Goal: Transaction & Acquisition: Purchase product/service

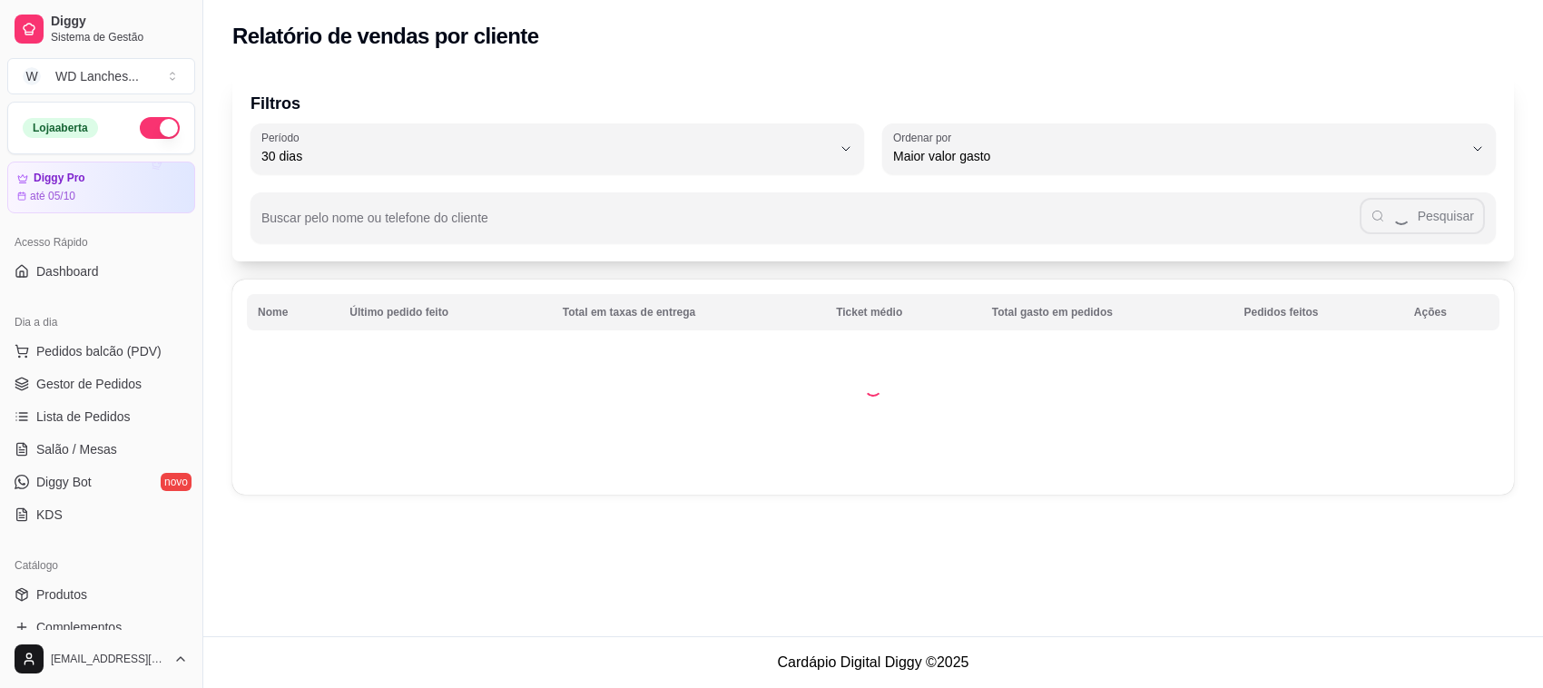
select select "30"
select select "HIGHEST_TOTAL_SPENT_WITH_ORDERS"
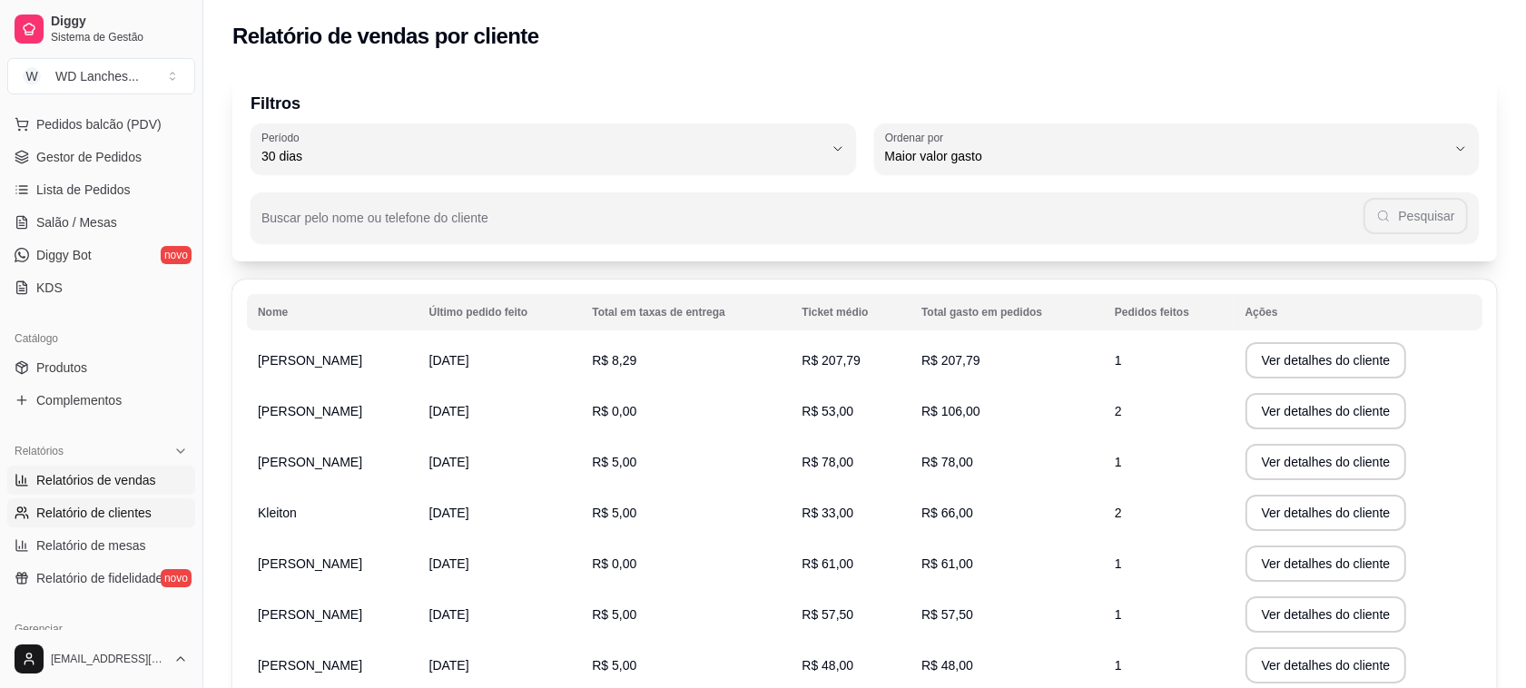
click at [71, 477] on span "Relatórios de vendas" at bounding box center [96, 480] width 120 height 18
select select "ALL"
select select "0"
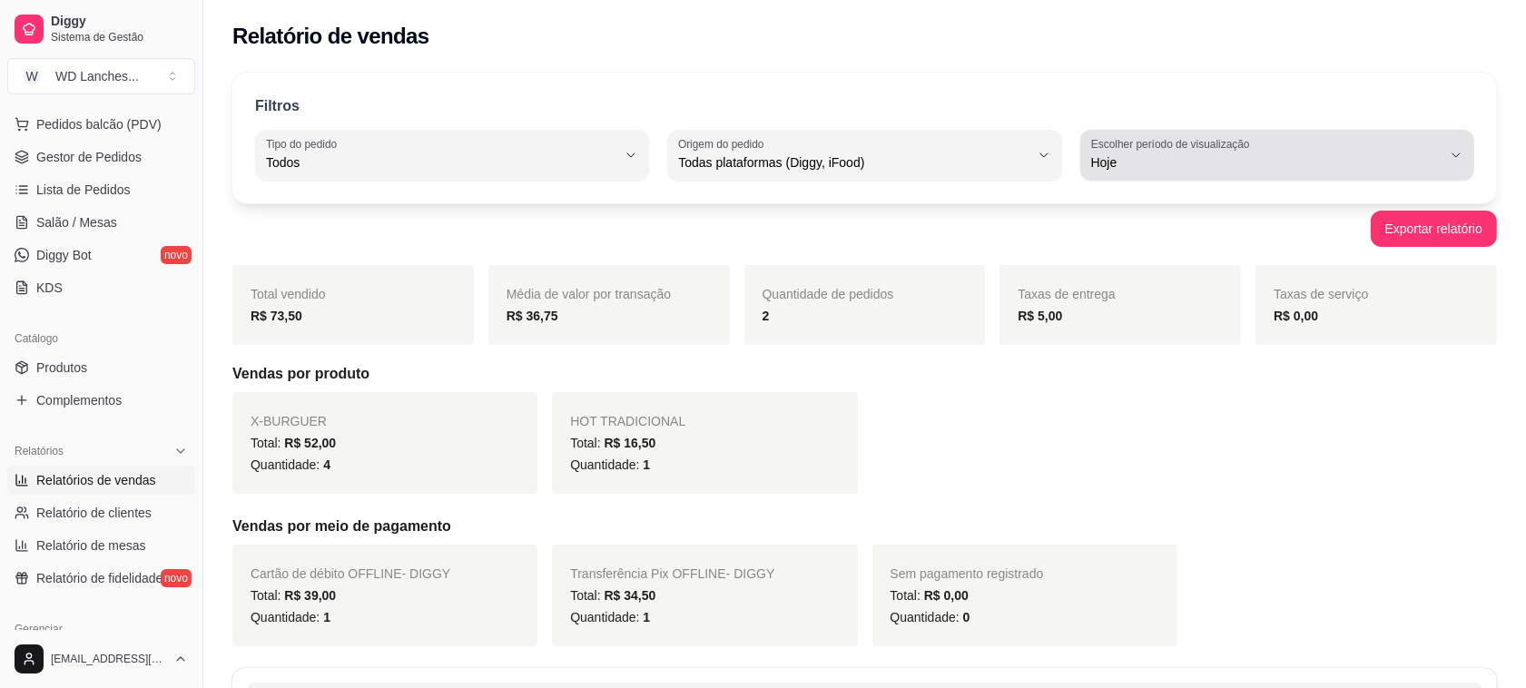
click at [1291, 169] on span "Hoje" at bounding box center [1266, 162] width 350 height 18
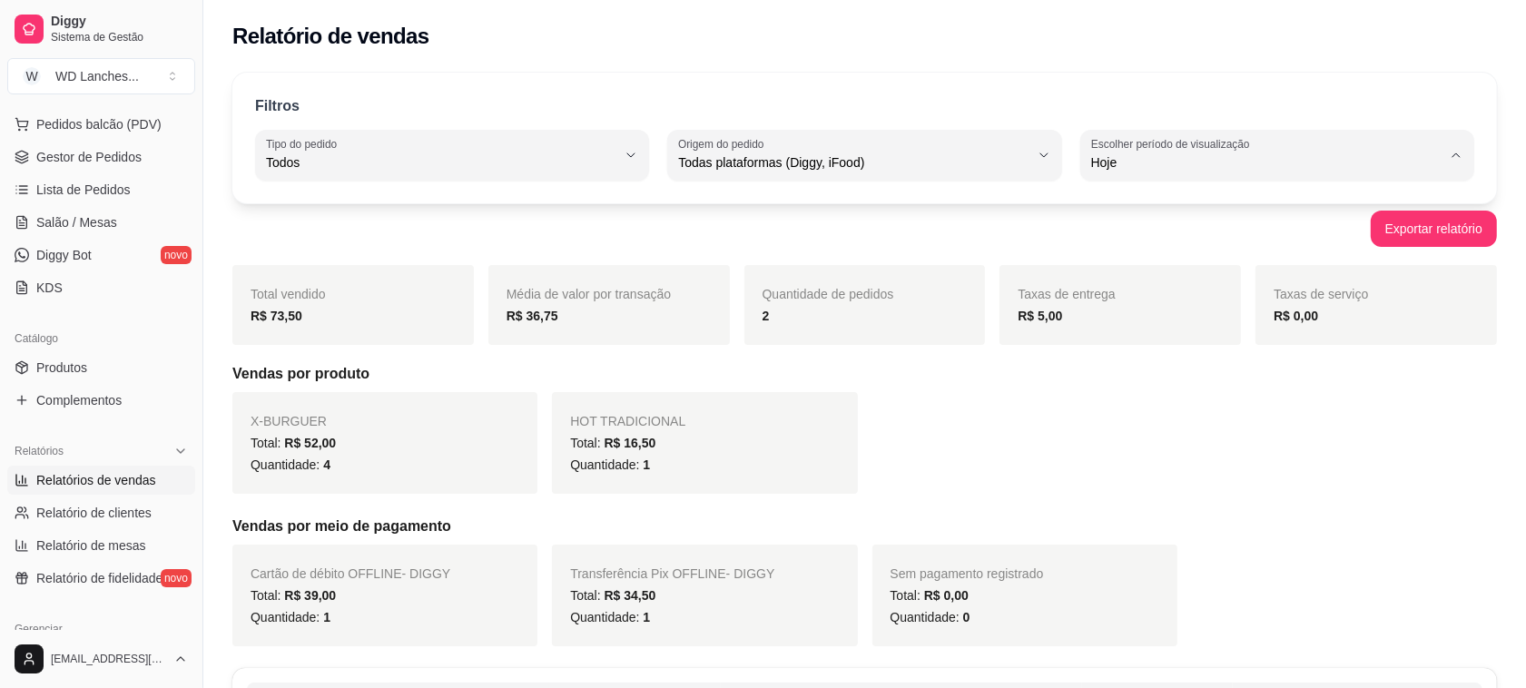
click at [1148, 234] on span "Ontem" at bounding box center [1268, 235] width 333 height 17
type input "1"
select select "1"
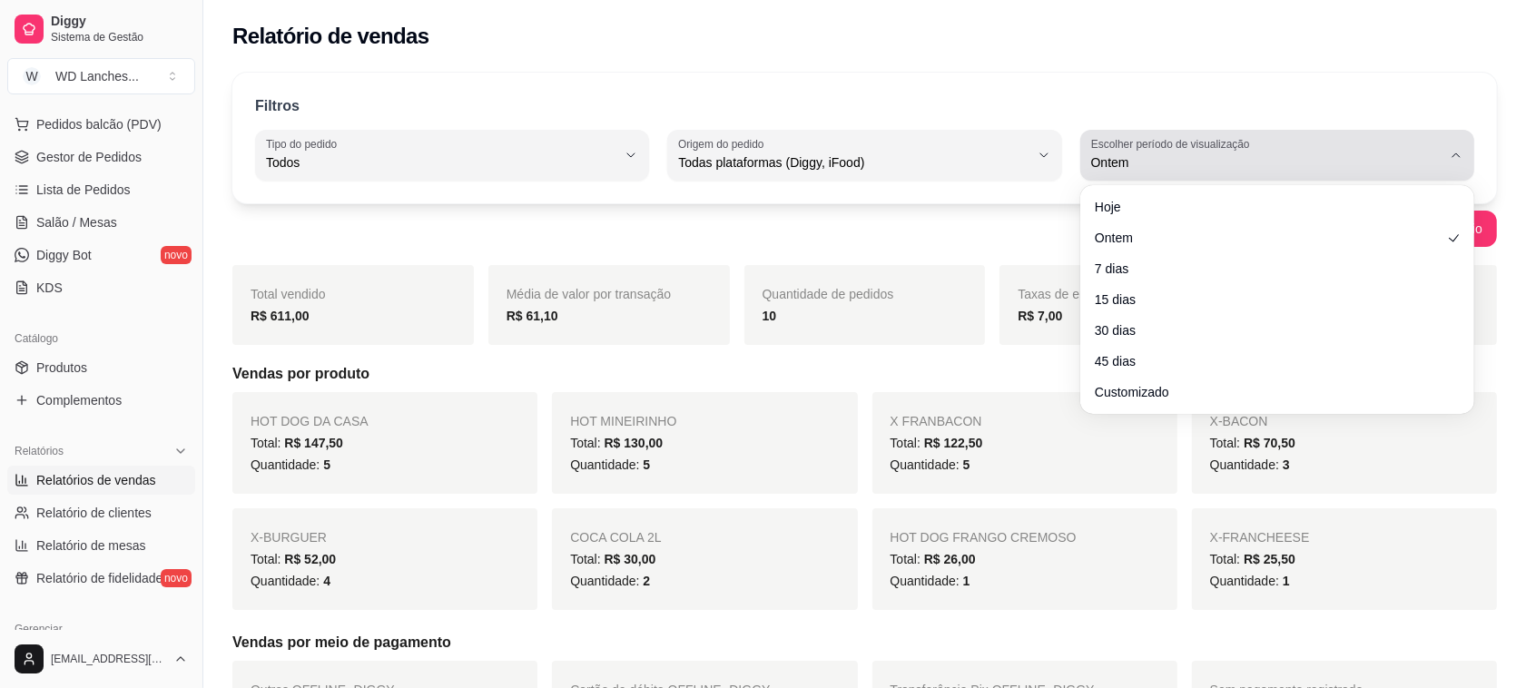
click at [1180, 160] on span "Ontem" at bounding box center [1266, 162] width 350 height 18
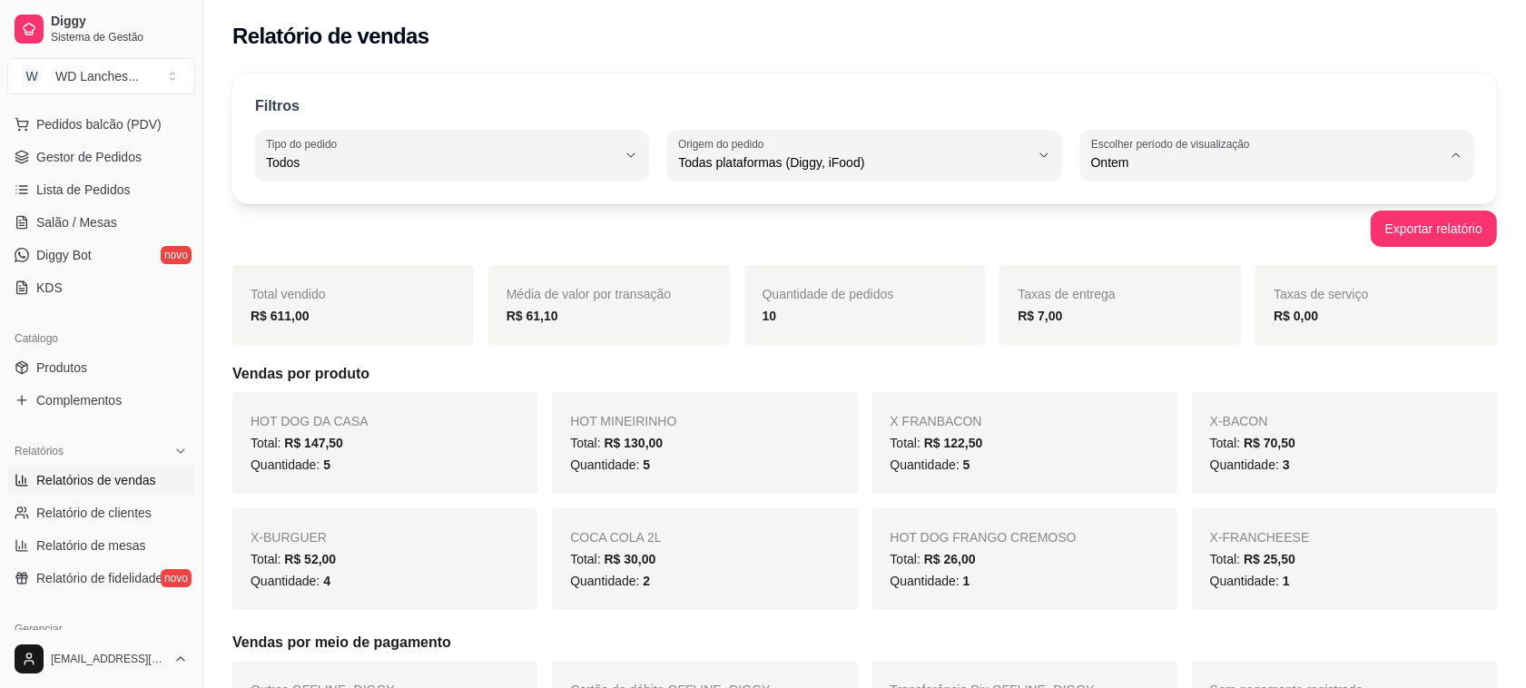
click at [1121, 214] on span "Hoje" at bounding box center [1268, 205] width 333 height 17
type input "0"
select select "0"
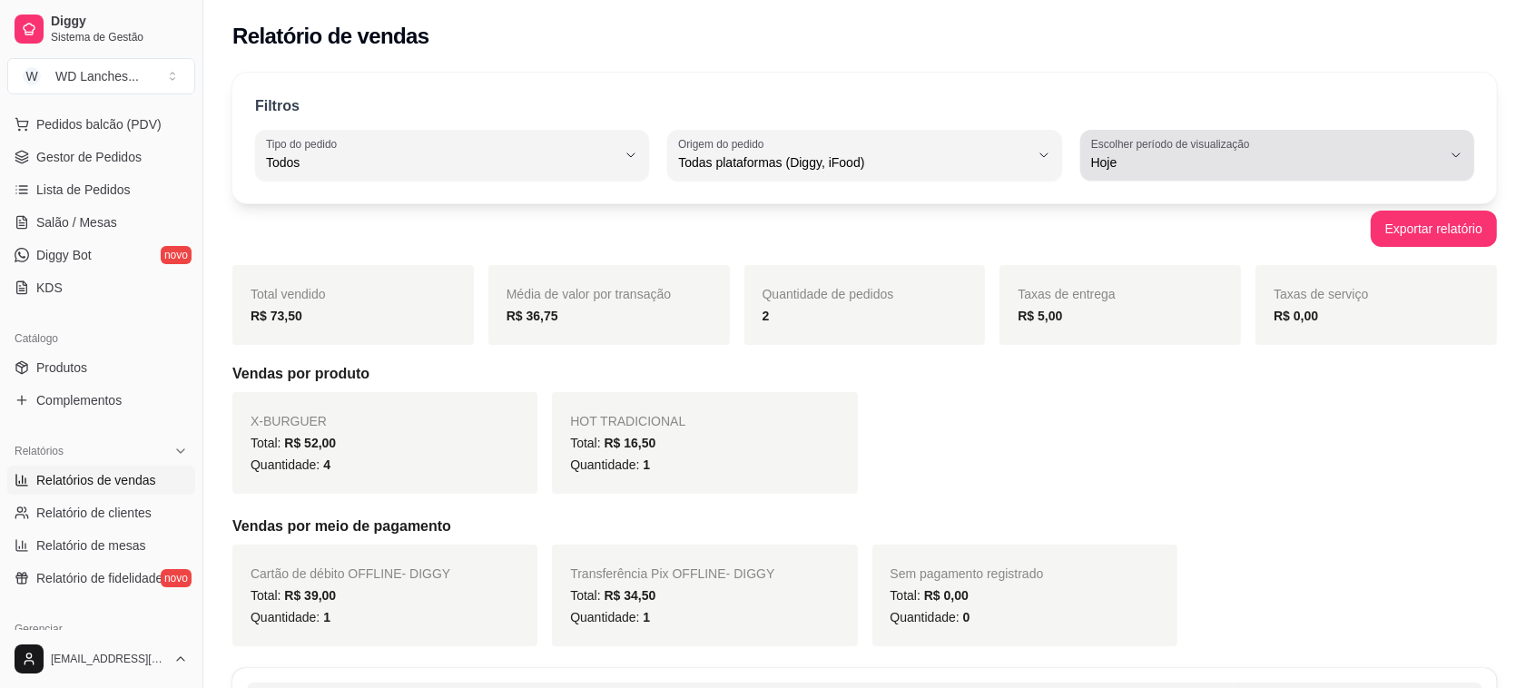
click at [1144, 172] on div "Hoje" at bounding box center [1266, 155] width 350 height 36
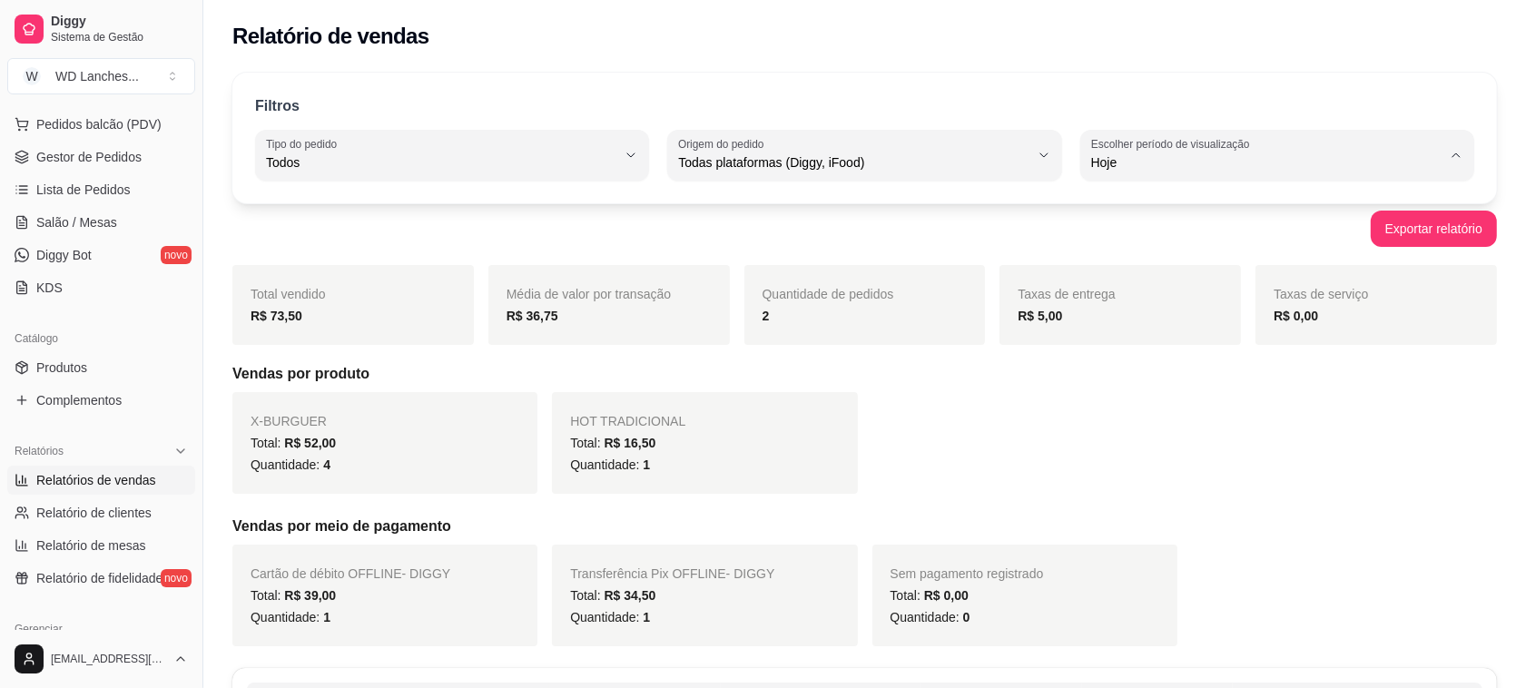
click at [1117, 238] on span "Ontem" at bounding box center [1268, 235] width 333 height 17
type input "1"
select select "1"
click at [1117, 238] on span "Ontem" at bounding box center [1268, 235] width 333 height 17
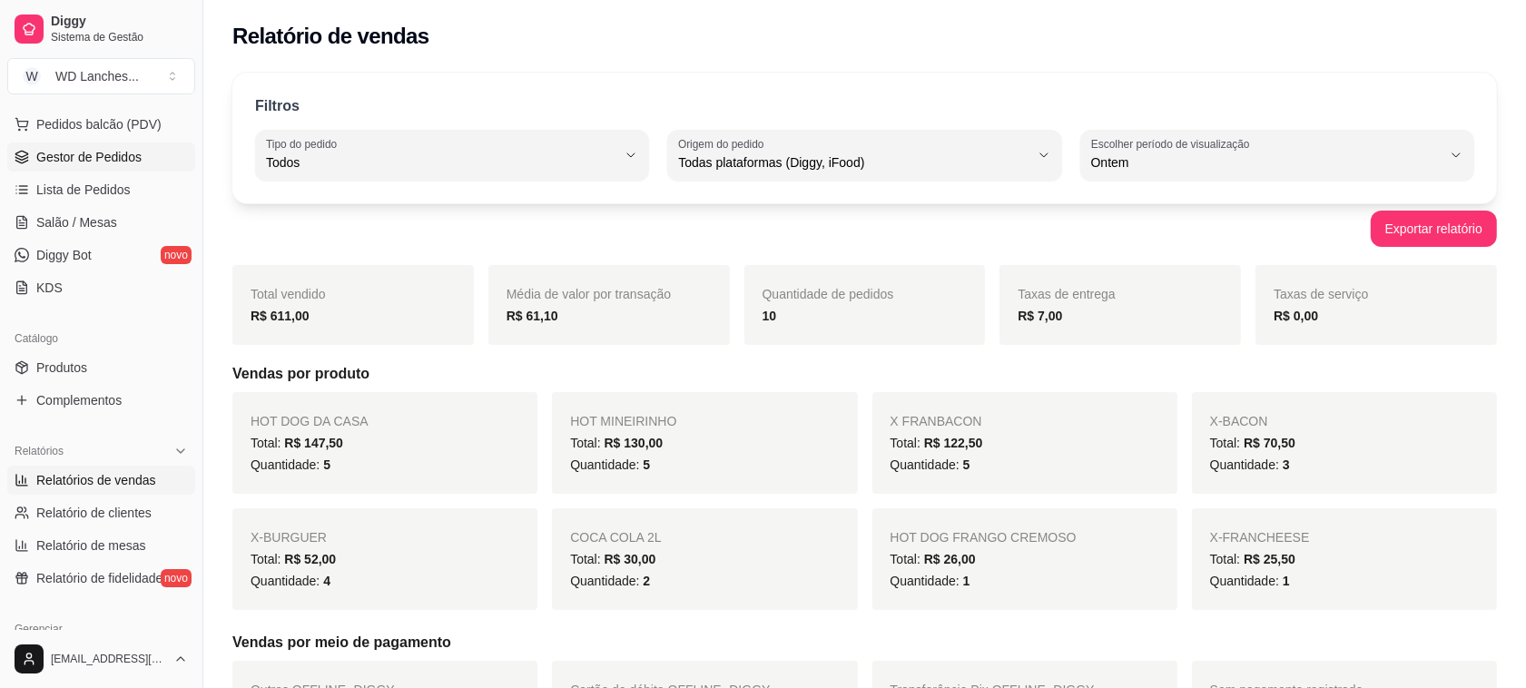
click at [100, 151] on span "Gestor de Pedidos" at bounding box center [88, 157] width 105 height 18
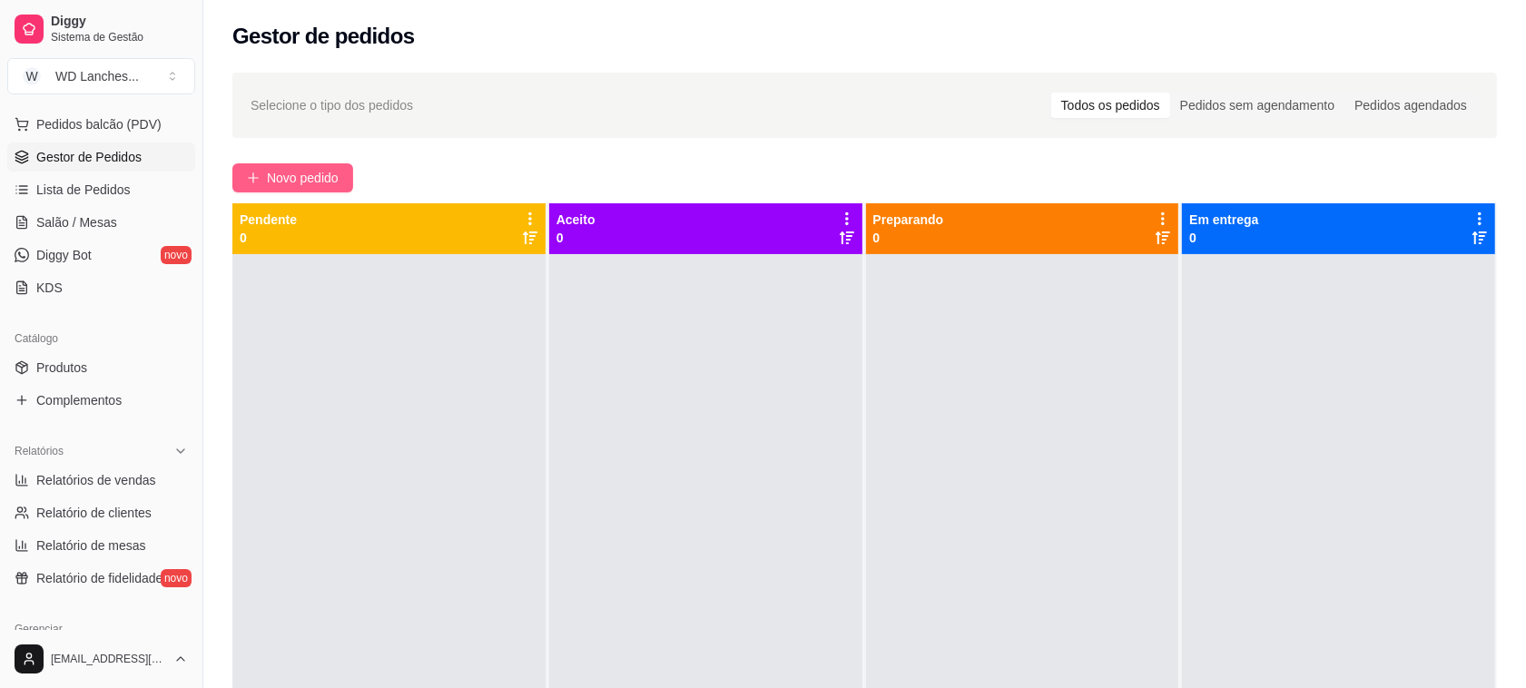
click at [296, 175] on span "Novo pedido" at bounding box center [303, 178] width 72 height 20
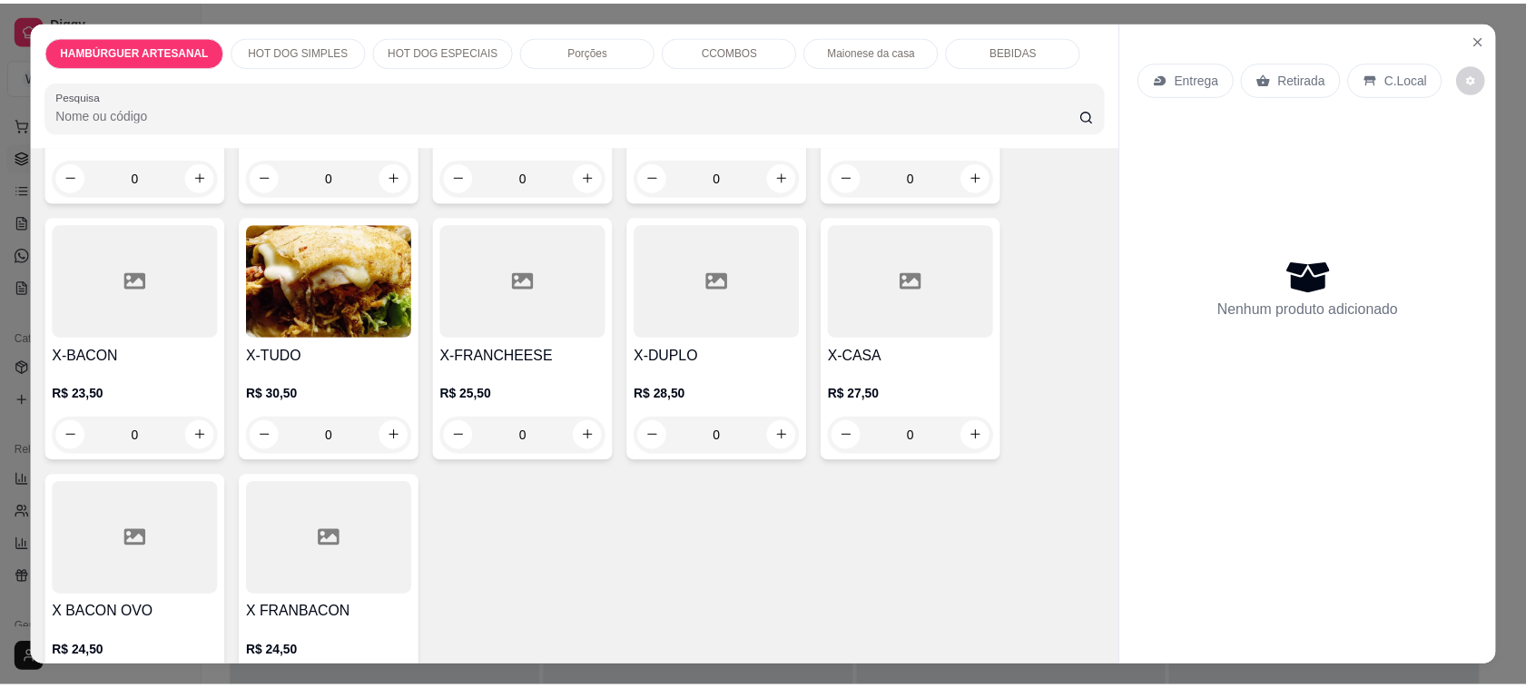
scroll to position [340, 0]
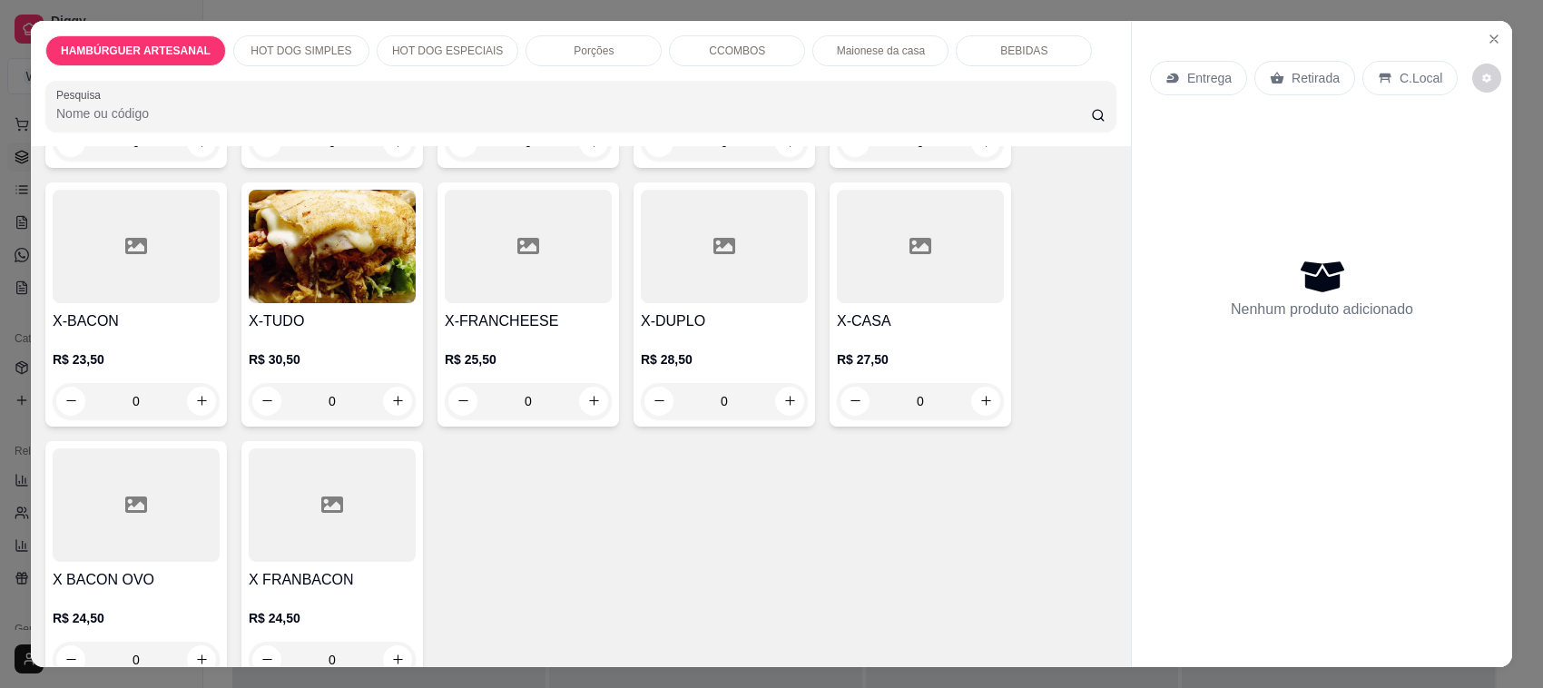
click at [196, 399] on div "0" at bounding box center [136, 401] width 167 height 36
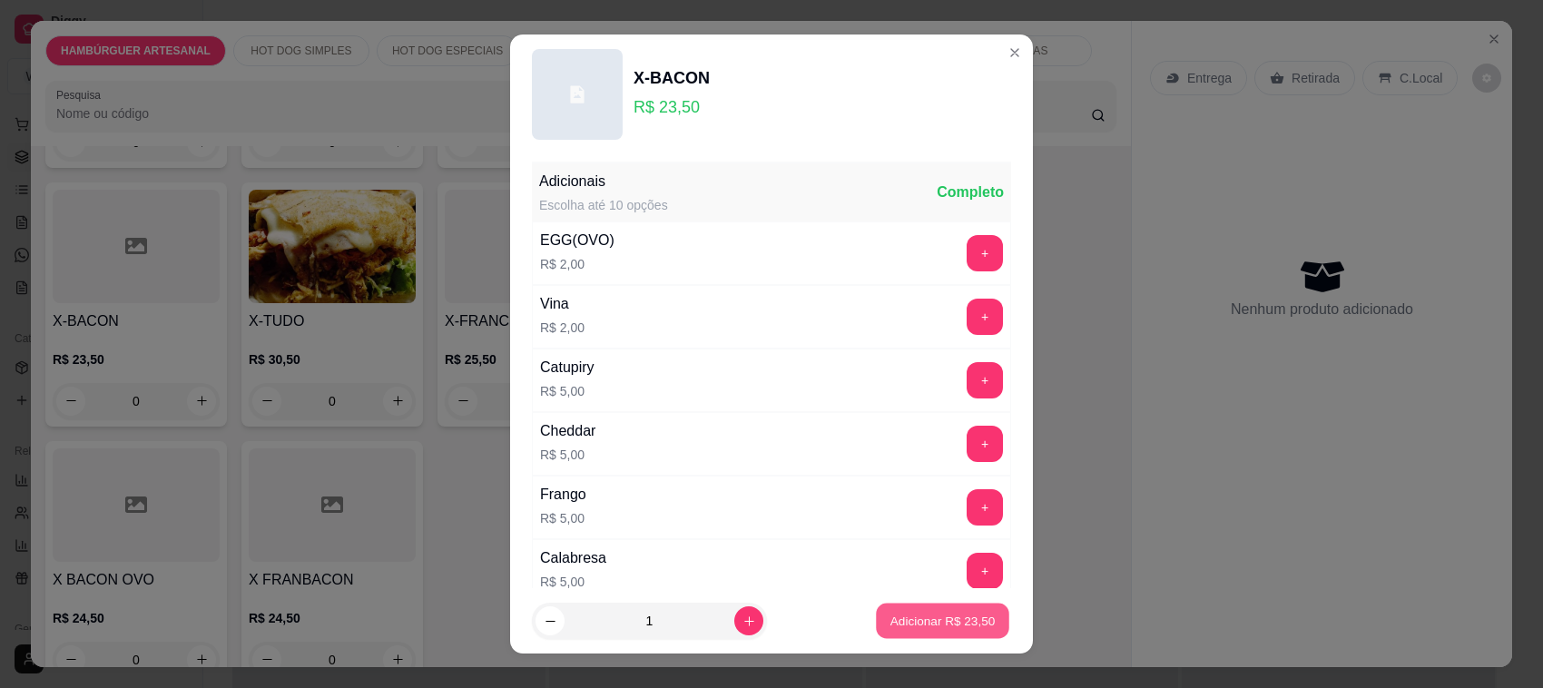
click at [945, 628] on p "Adicionar R$ 23,50" at bounding box center [942, 620] width 105 height 17
type input "1"
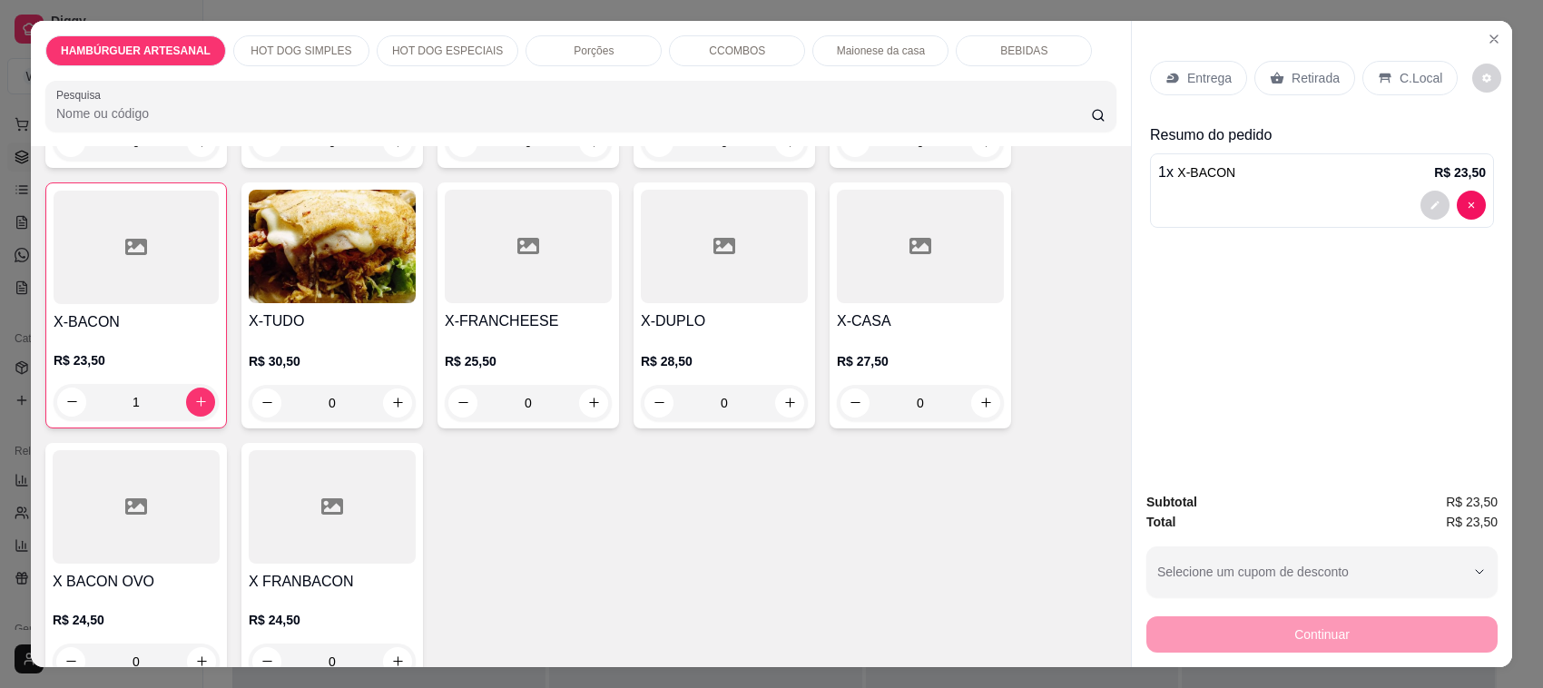
click at [1308, 80] on p "Retirada" at bounding box center [1315, 78] width 48 height 18
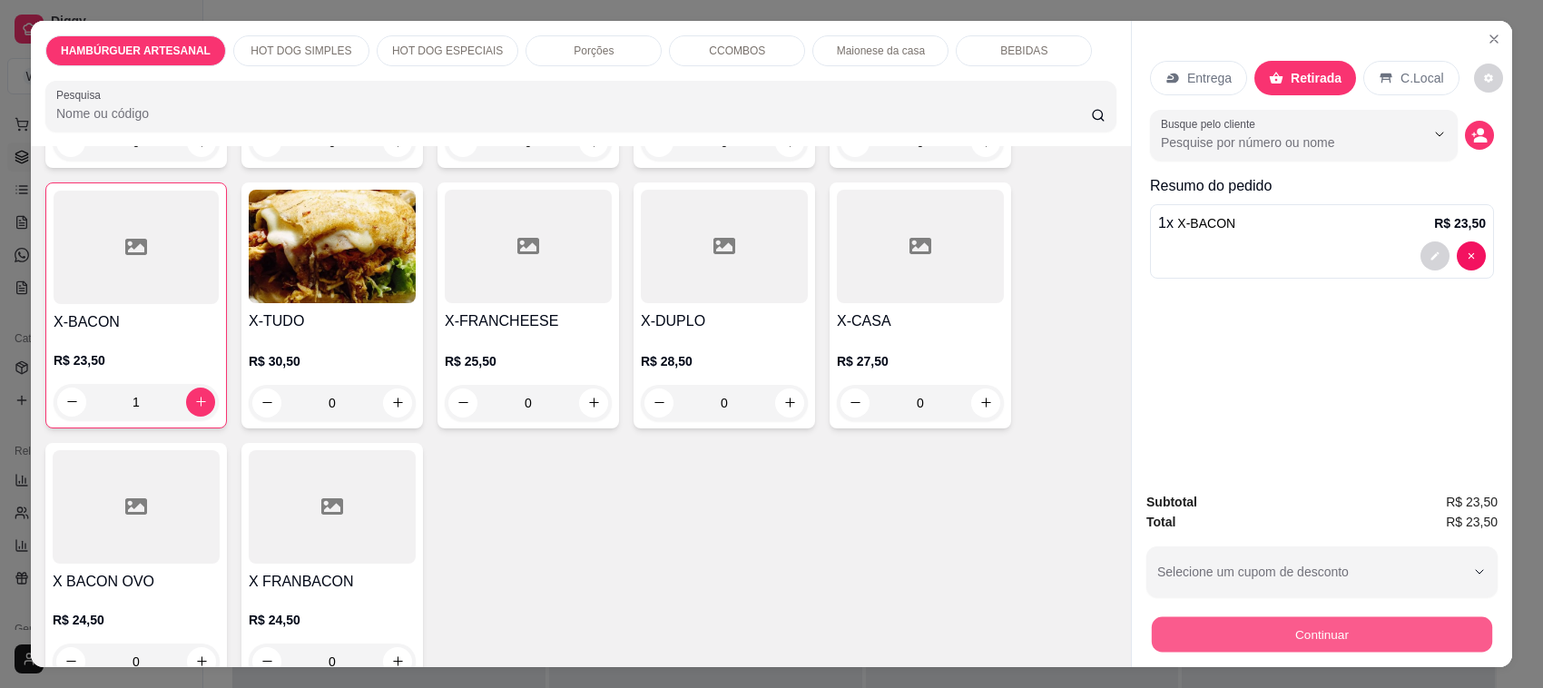
click at [1273, 644] on button "Continuar" at bounding box center [1322, 634] width 340 height 35
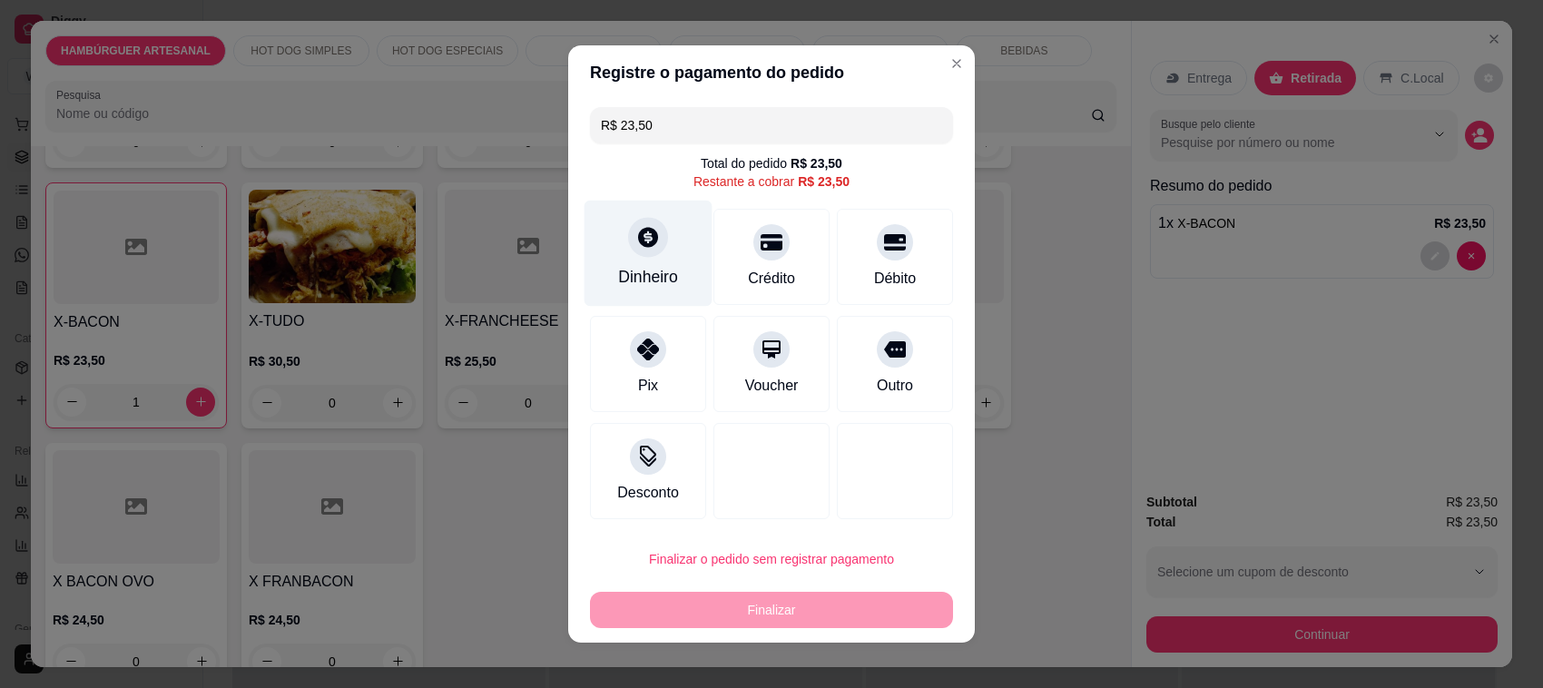
click at [663, 250] on div "Dinheiro" at bounding box center [648, 254] width 128 height 106
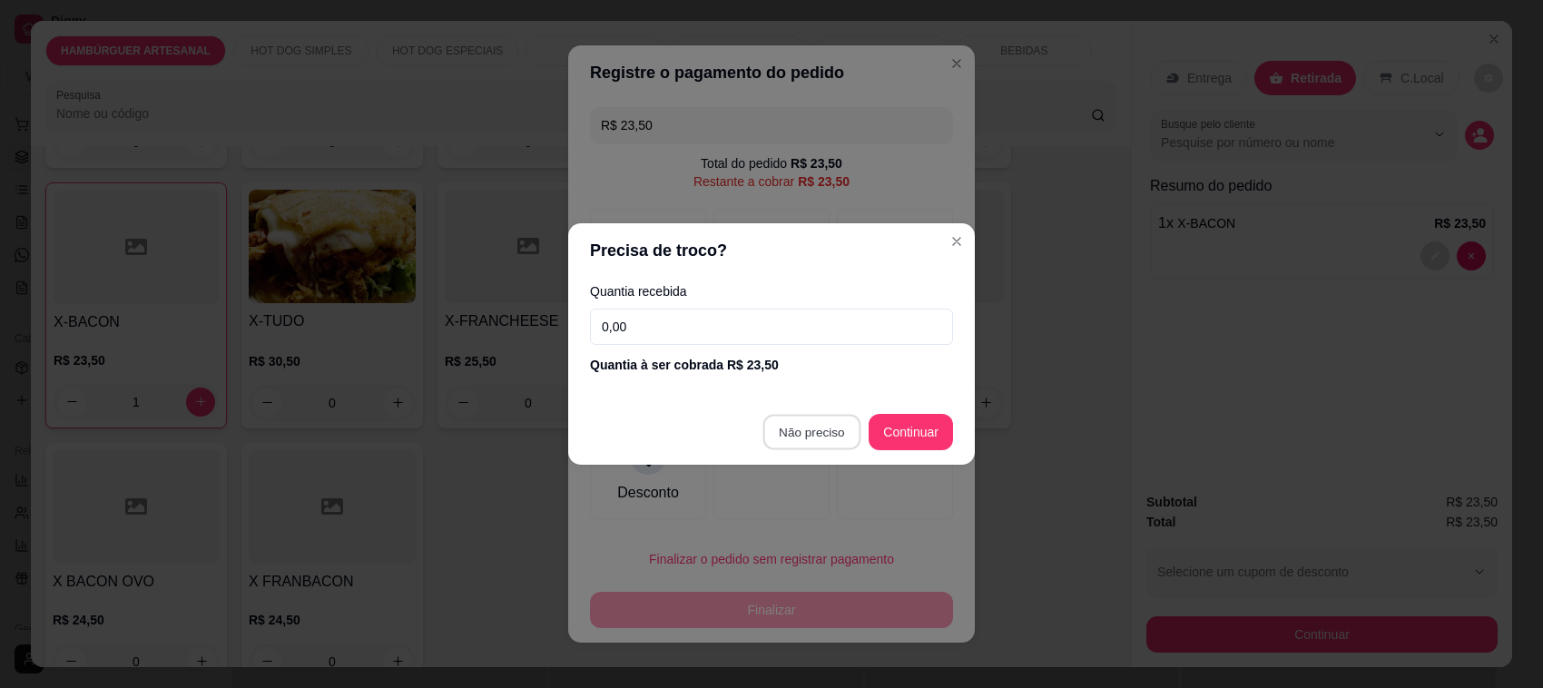
type input "R$ 0,00"
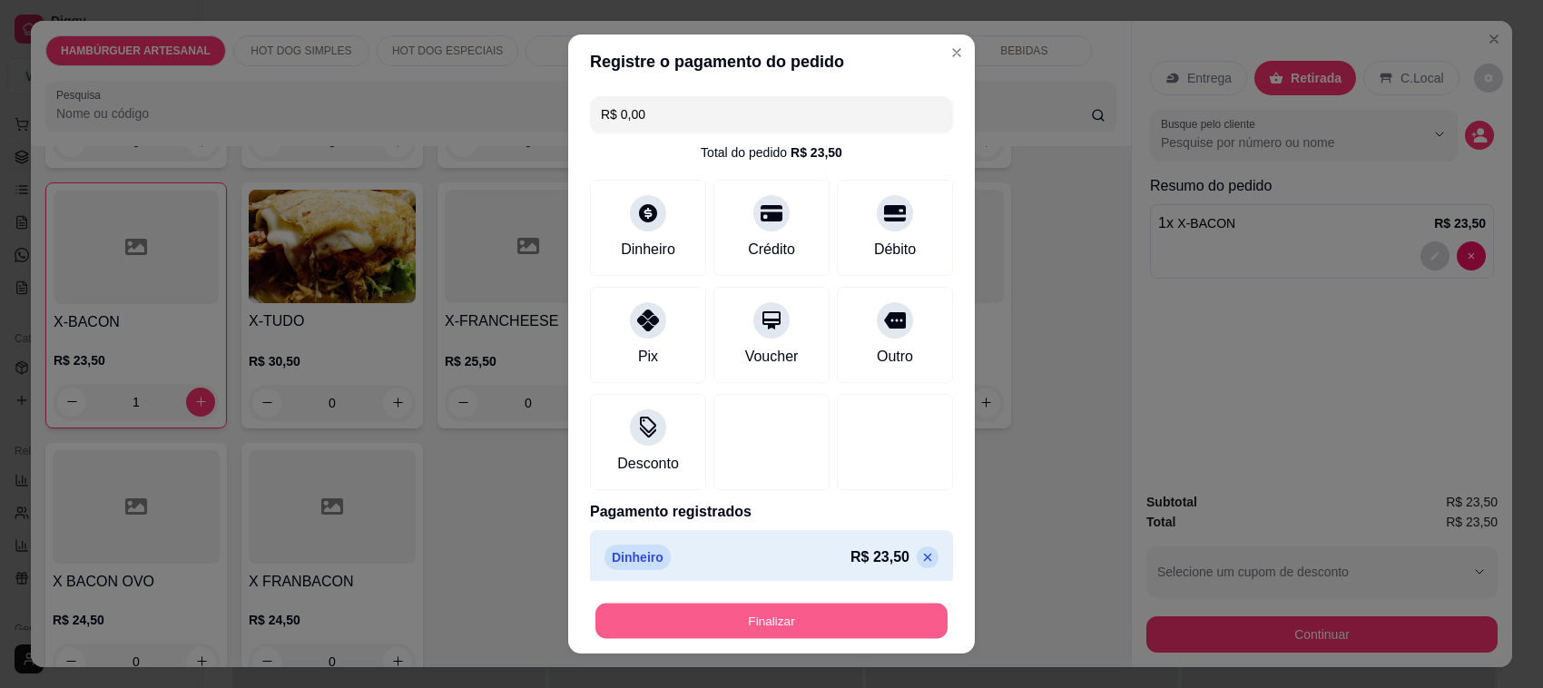
click at [829, 618] on button "Finalizar" at bounding box center [771, 621] width 352 height 35
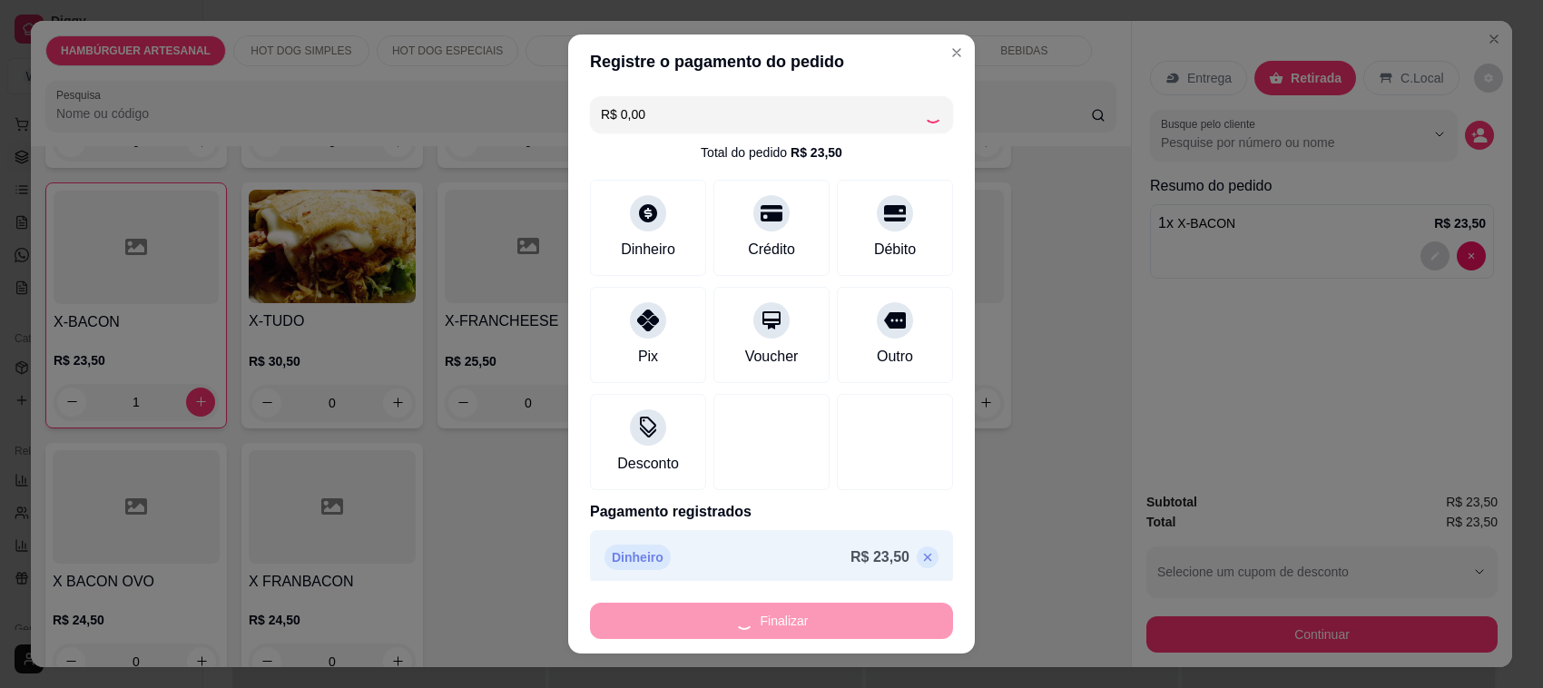
type input "0"
type input "-R$ 23,50"
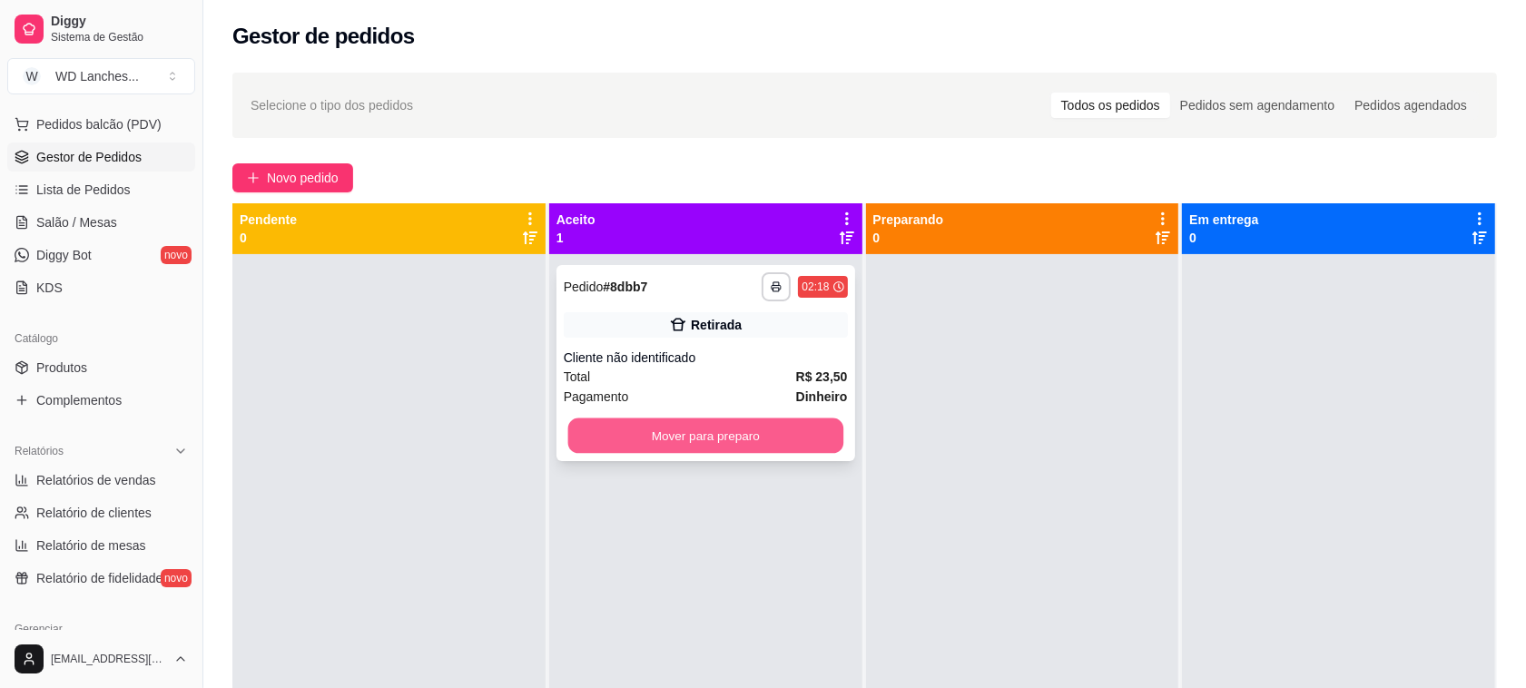
click at [692, 440] on button "Mover para preparo" at bounding box center [704, 435] width 275 height 35
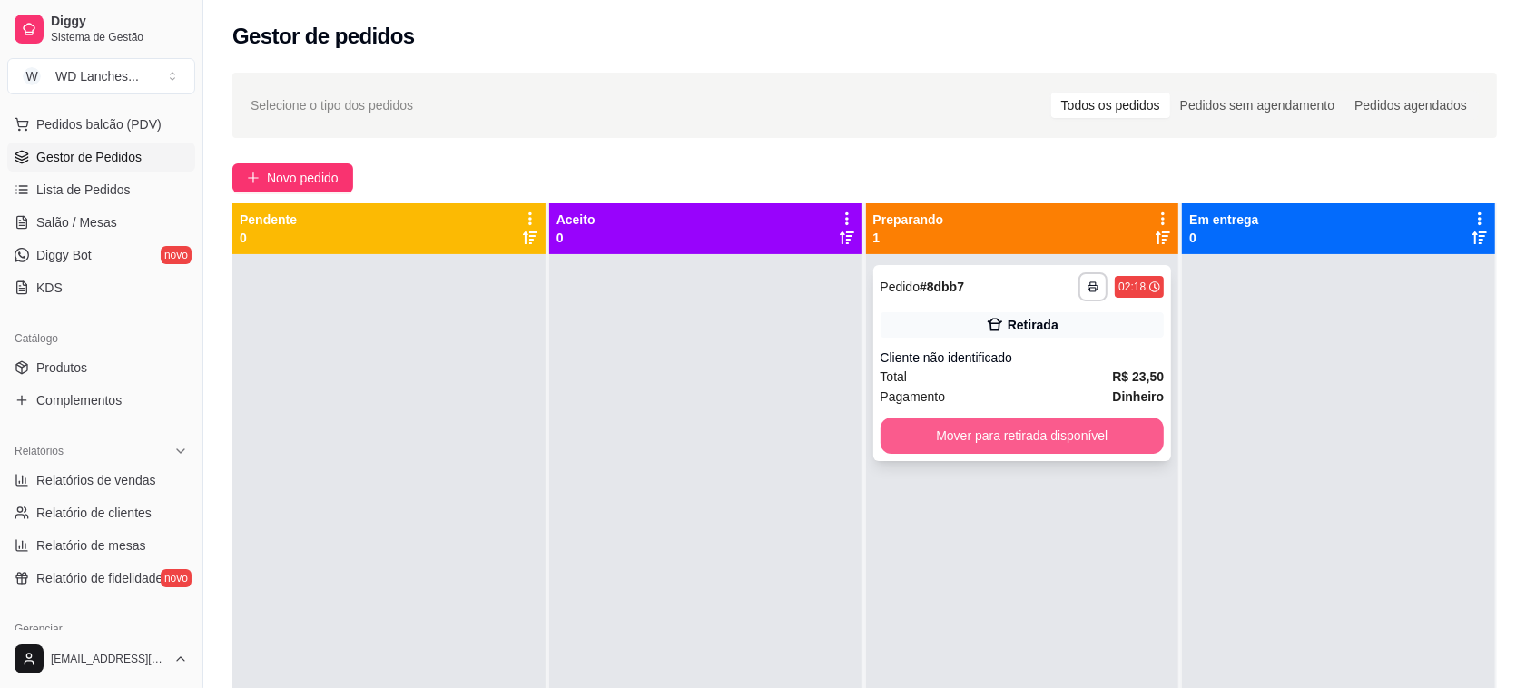
click at [1041, 443] on button "Mover para retirada disponível" at bounding box center [1022, 435] width 284 height 36
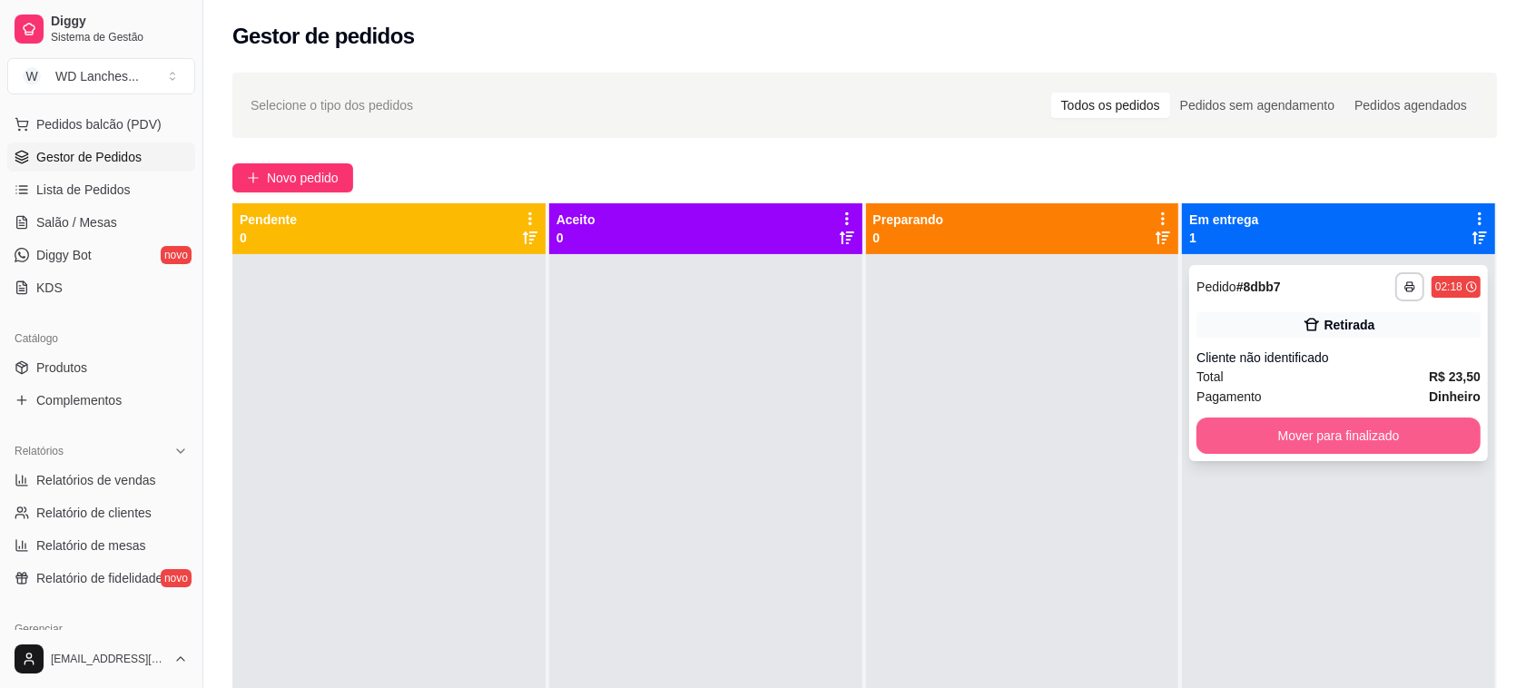
click at [1305, 433] on button "Mover para finalizado" at bounding box center [1338, 435] width 284 height 36
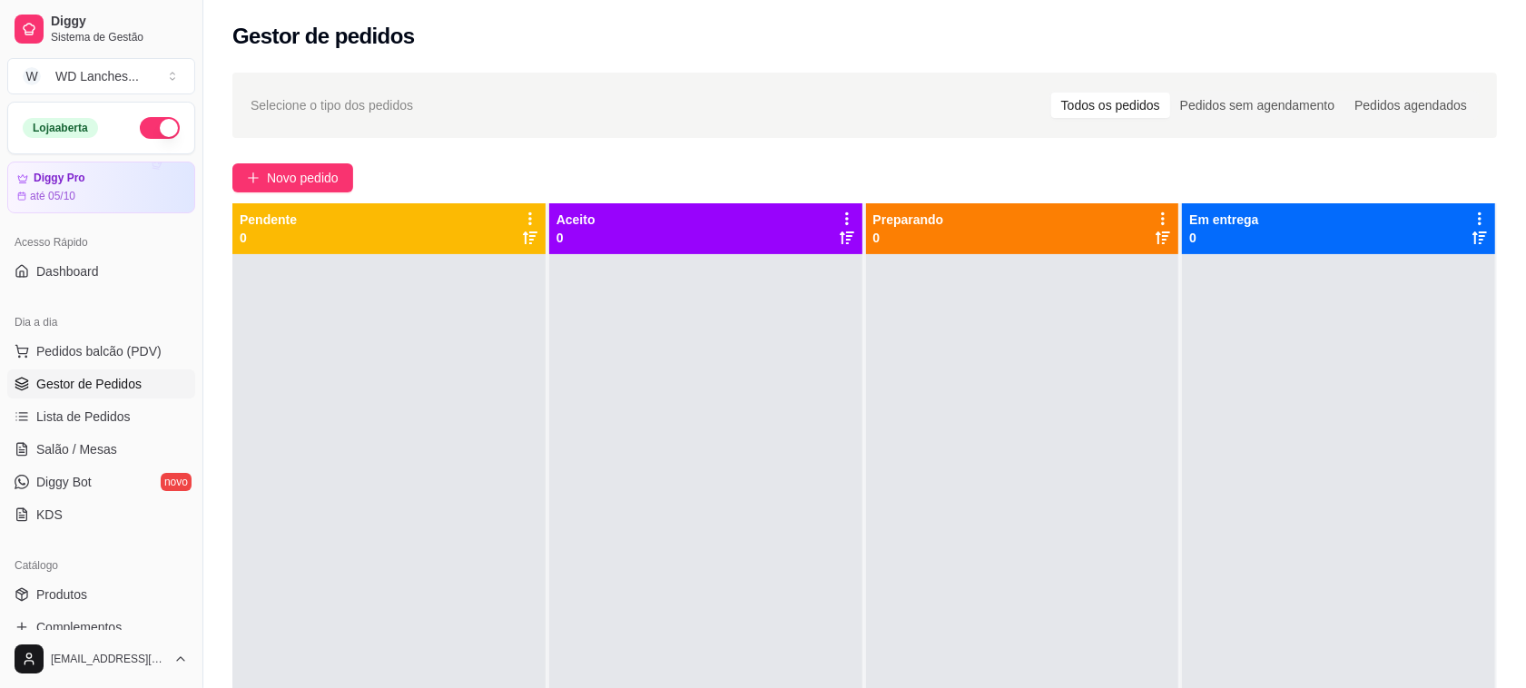
click at [150, 134] on button "button" at bounding box center [160, 128] width 40 height 22
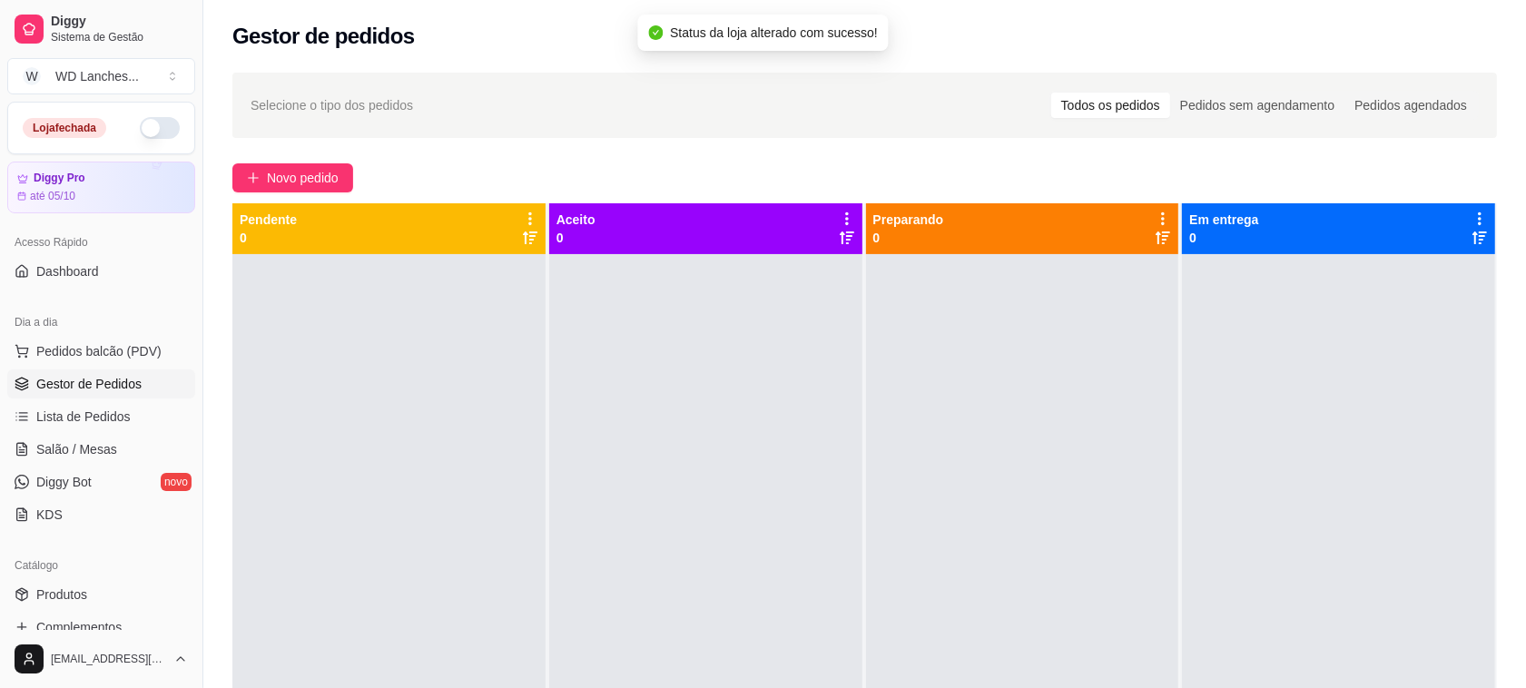
click at [106, 391] on span "Gestor de Pedidos" at bounding box center [88, 384] width 105 height 18
click at [103, 418] on span "Lista de Pedidos" at bounding box center [83, 416] width 94 height 18
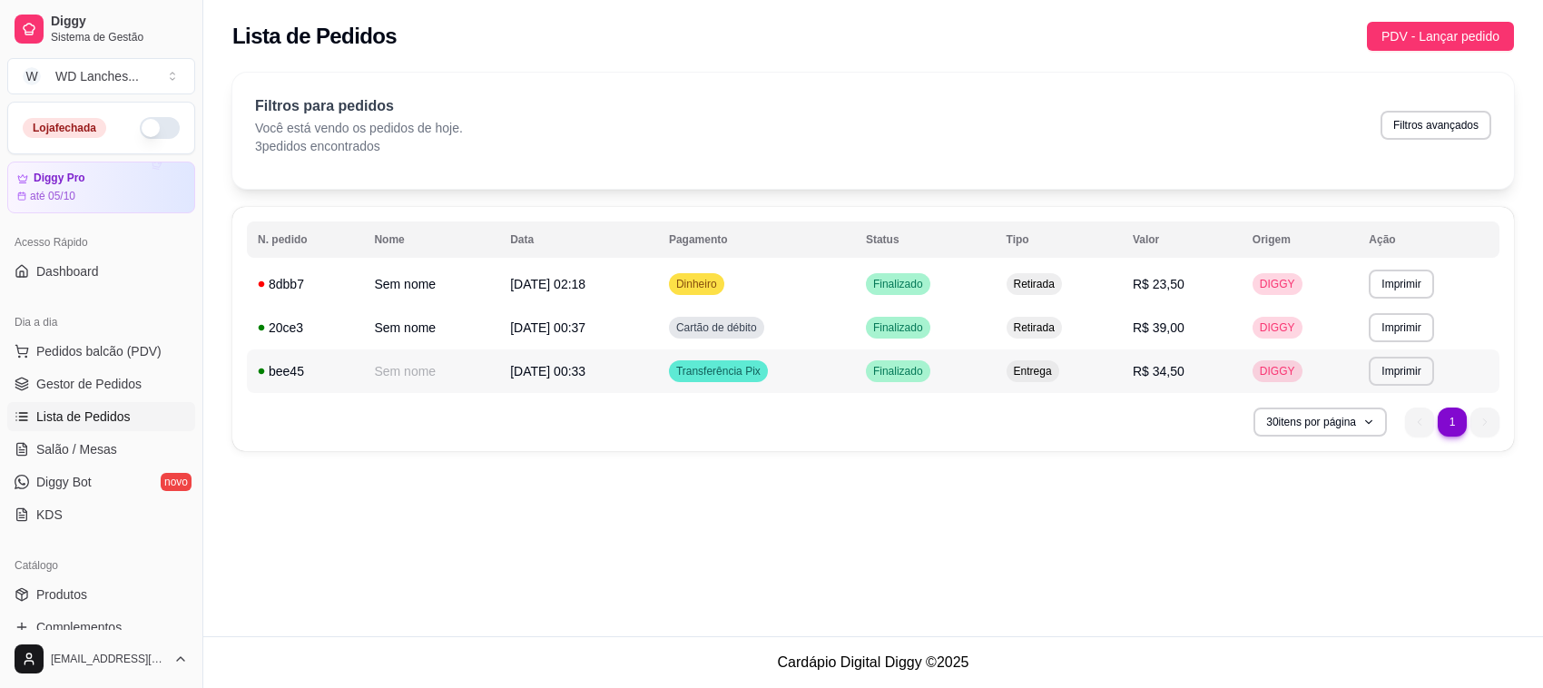
click at [855, 373] on td "Transferência Pix" at bounding box center [756, 371] width 197 height 44
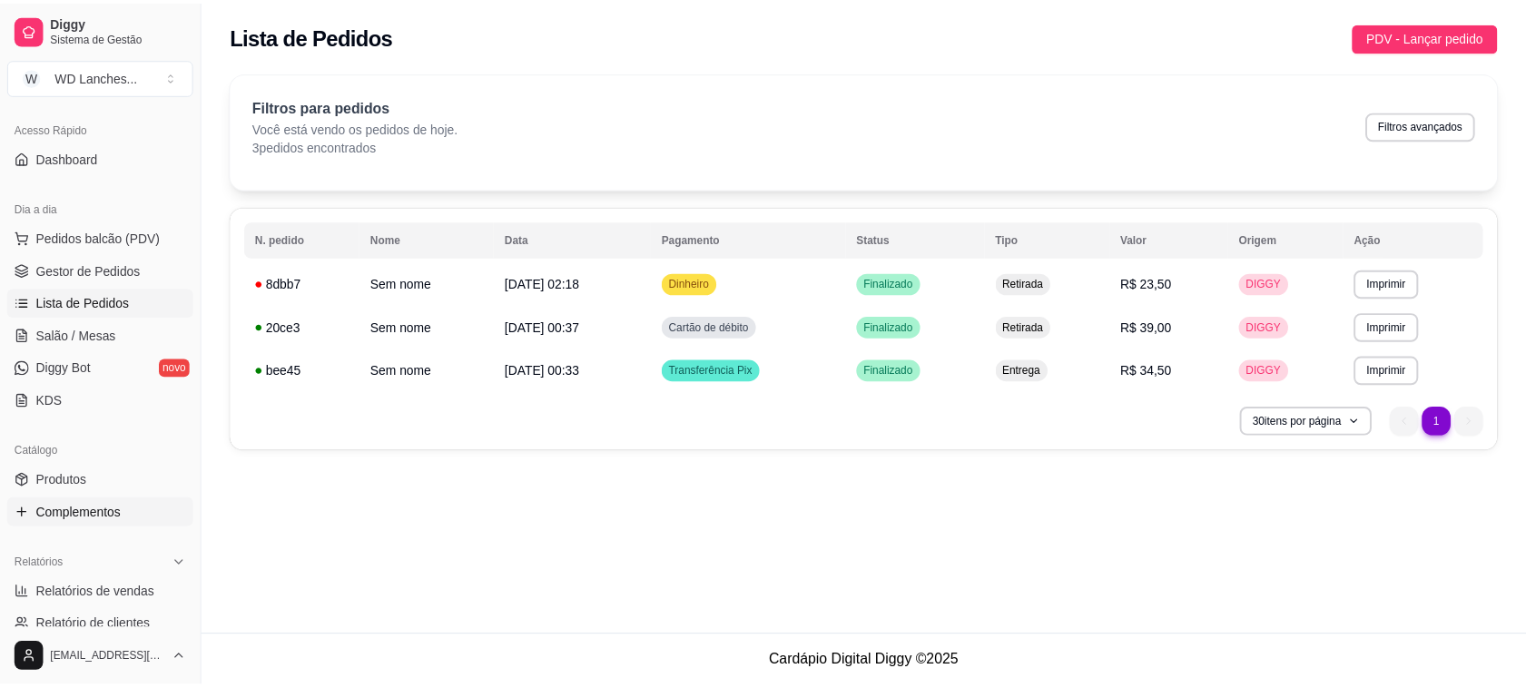
scroll to position [227, 0]
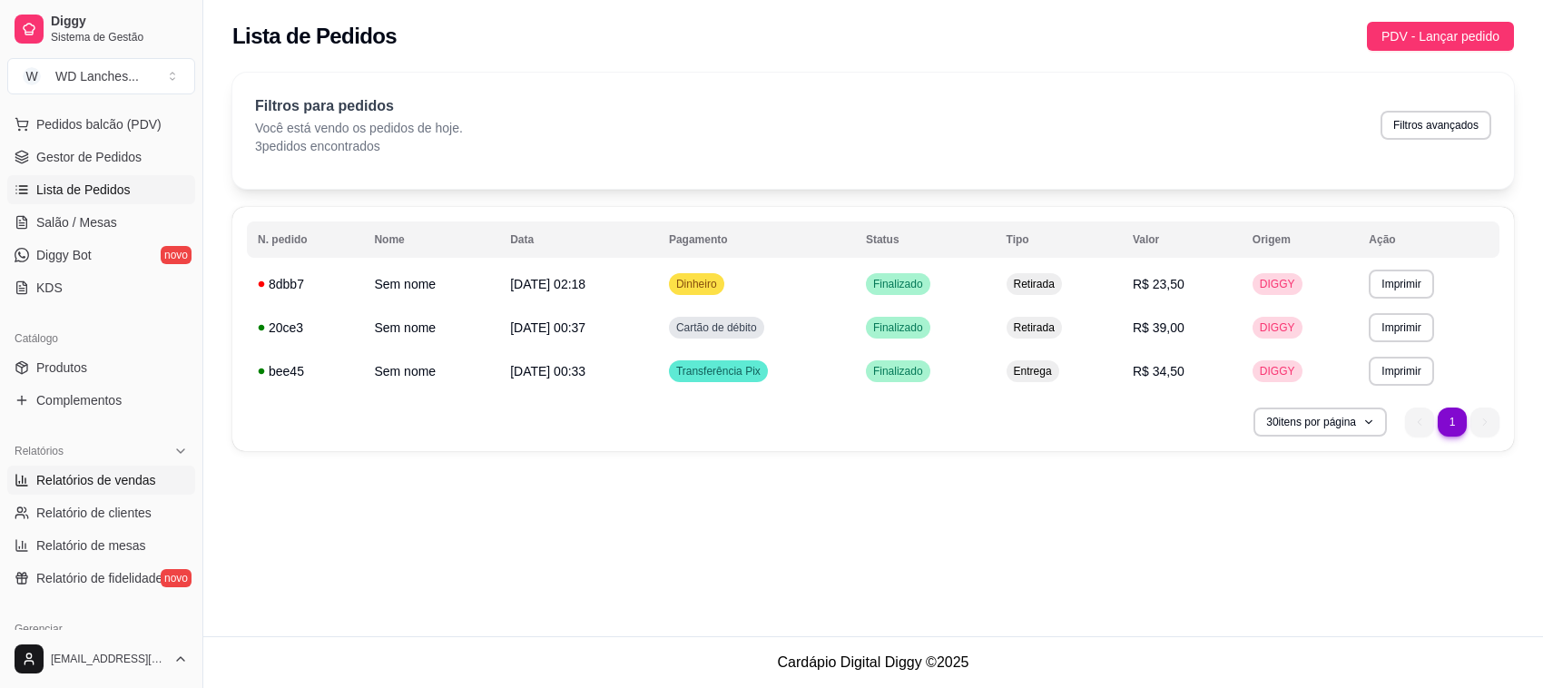
click at [98, 484] on span "Relatórios de vendas" at bounding box center [96, 480] width 120 height 18
select select "ALL"
select select "0"
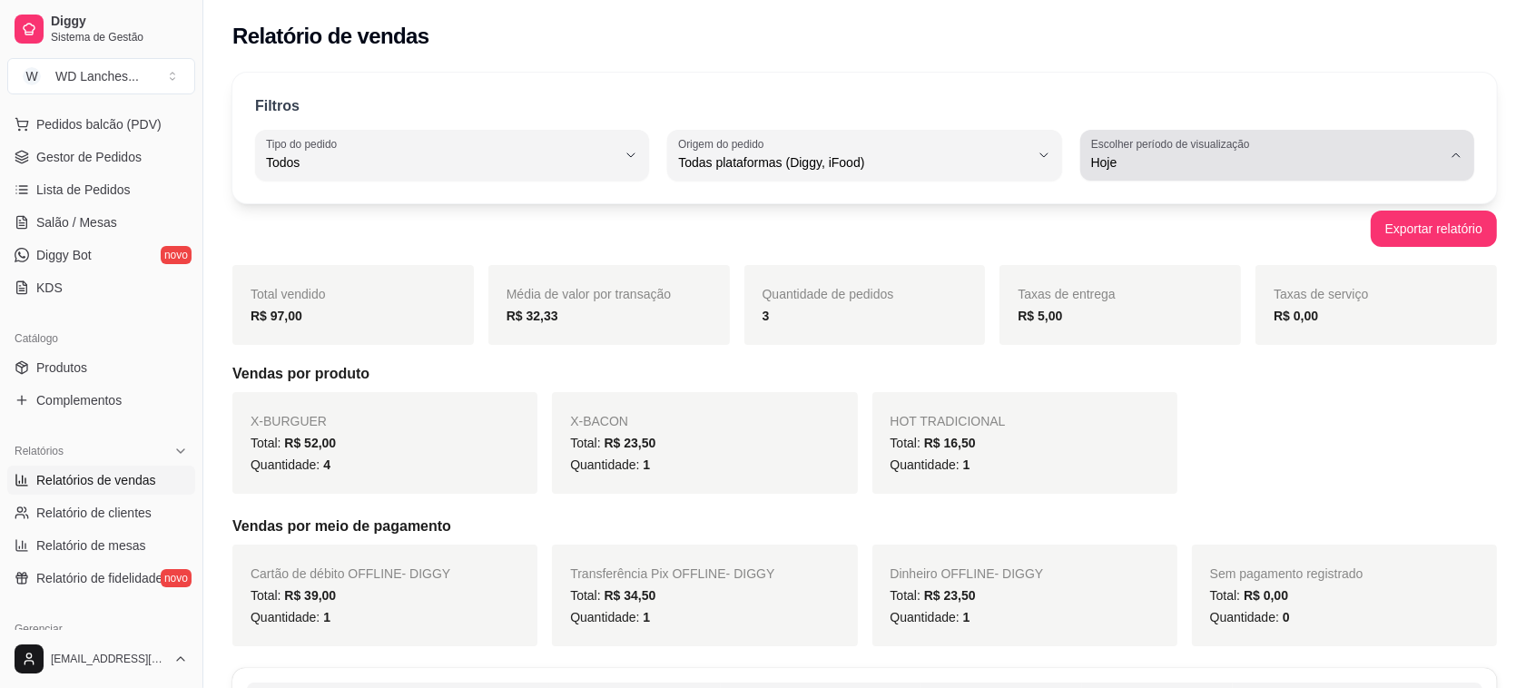
click at [1291, 168] on span "Hoje" at bounding box center [1266, 162] width 350 height 18
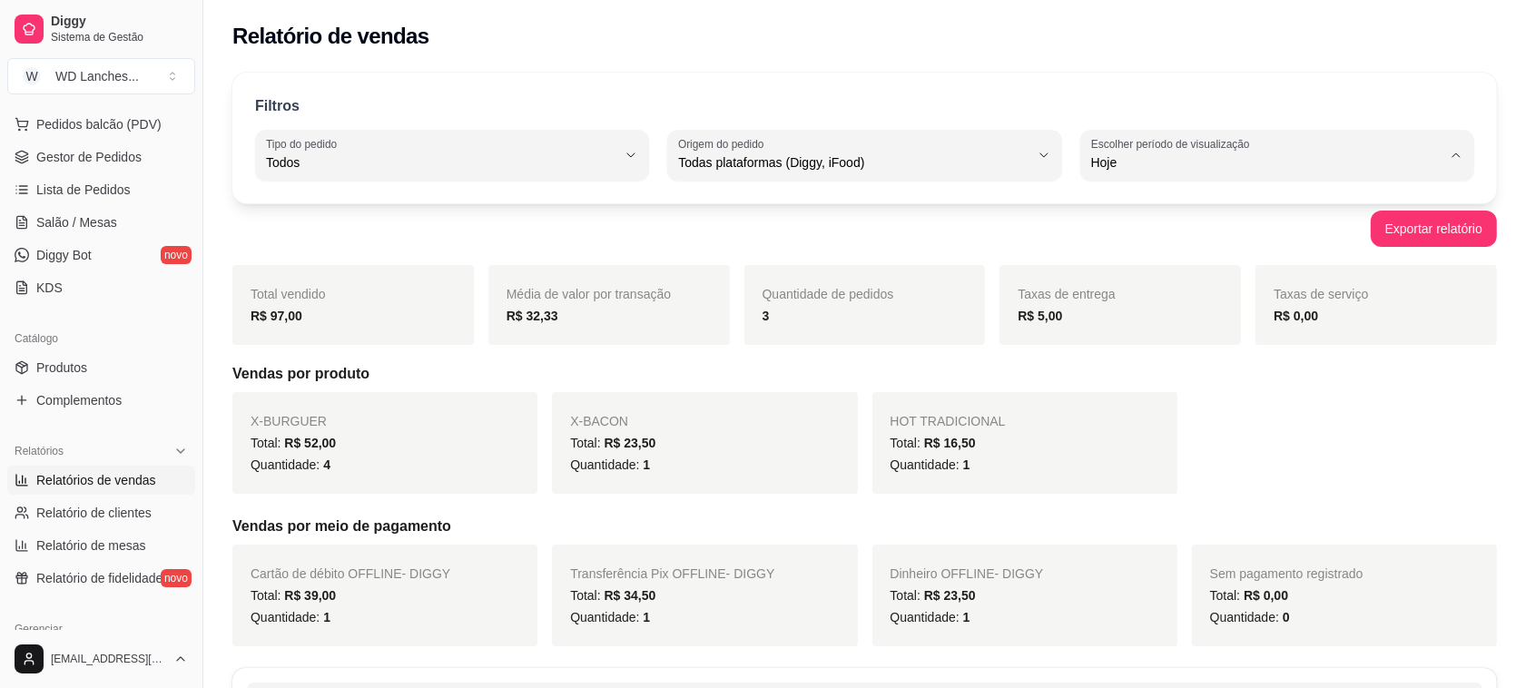
click at [1141, 239] on span "Ontem" at bounding box center [1268, 235] width 333 height 17
type input "1"
select select "1"
